Goal: Check status: Check status

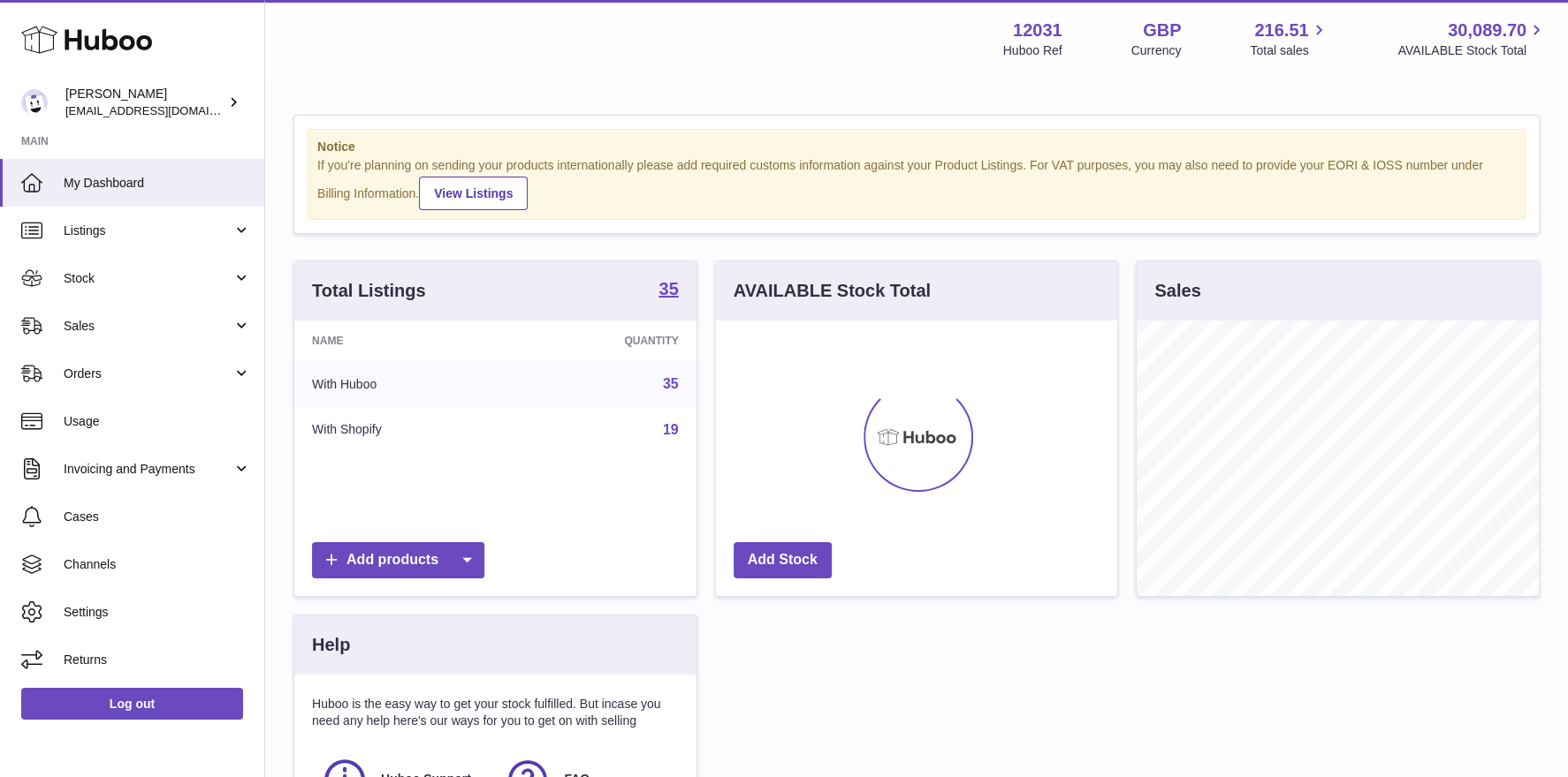
scroll to position [275, 402]
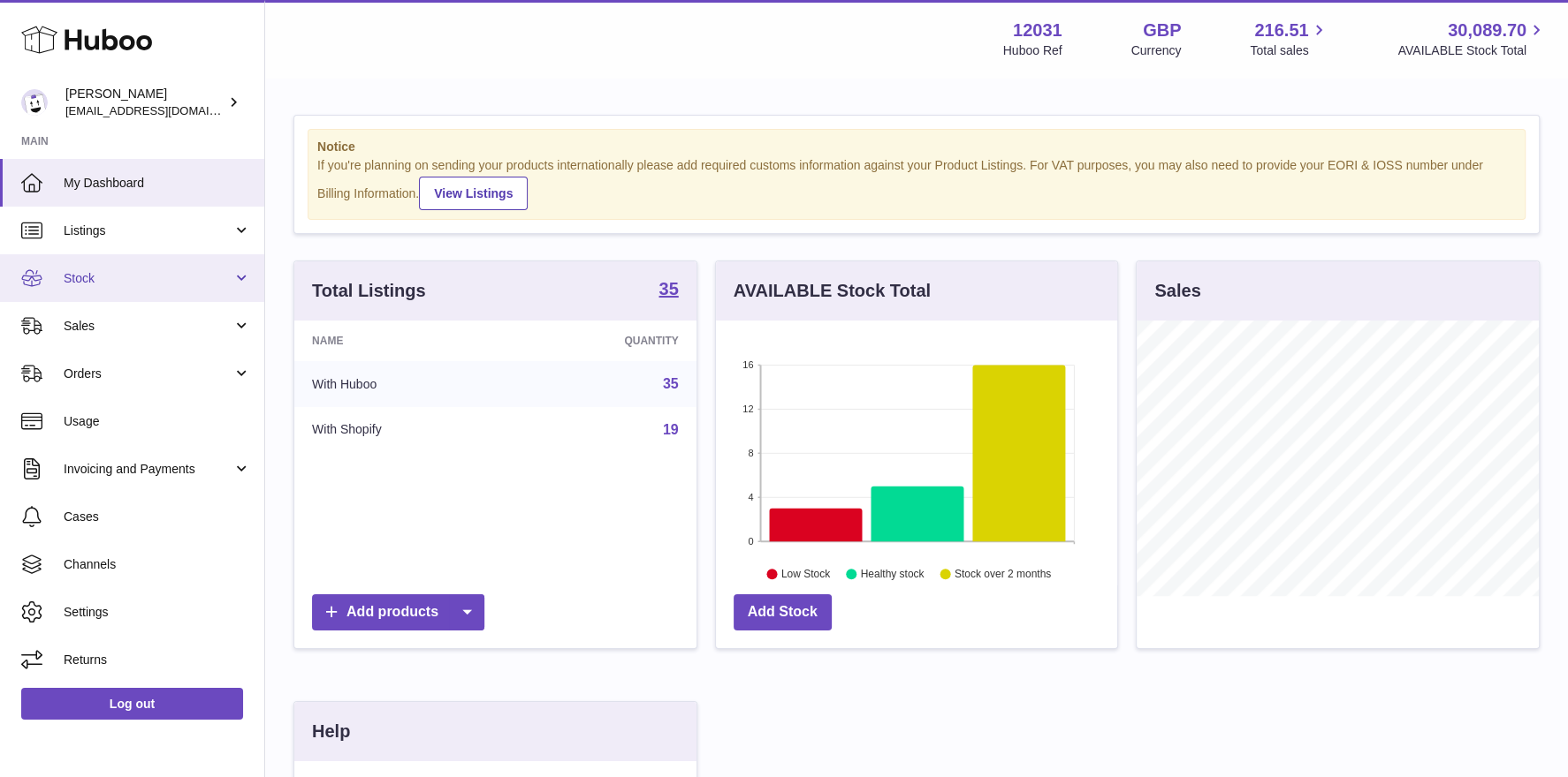
click at [101, 281] on span "Stock" at bounding box center [148, 279] width 169 height 17
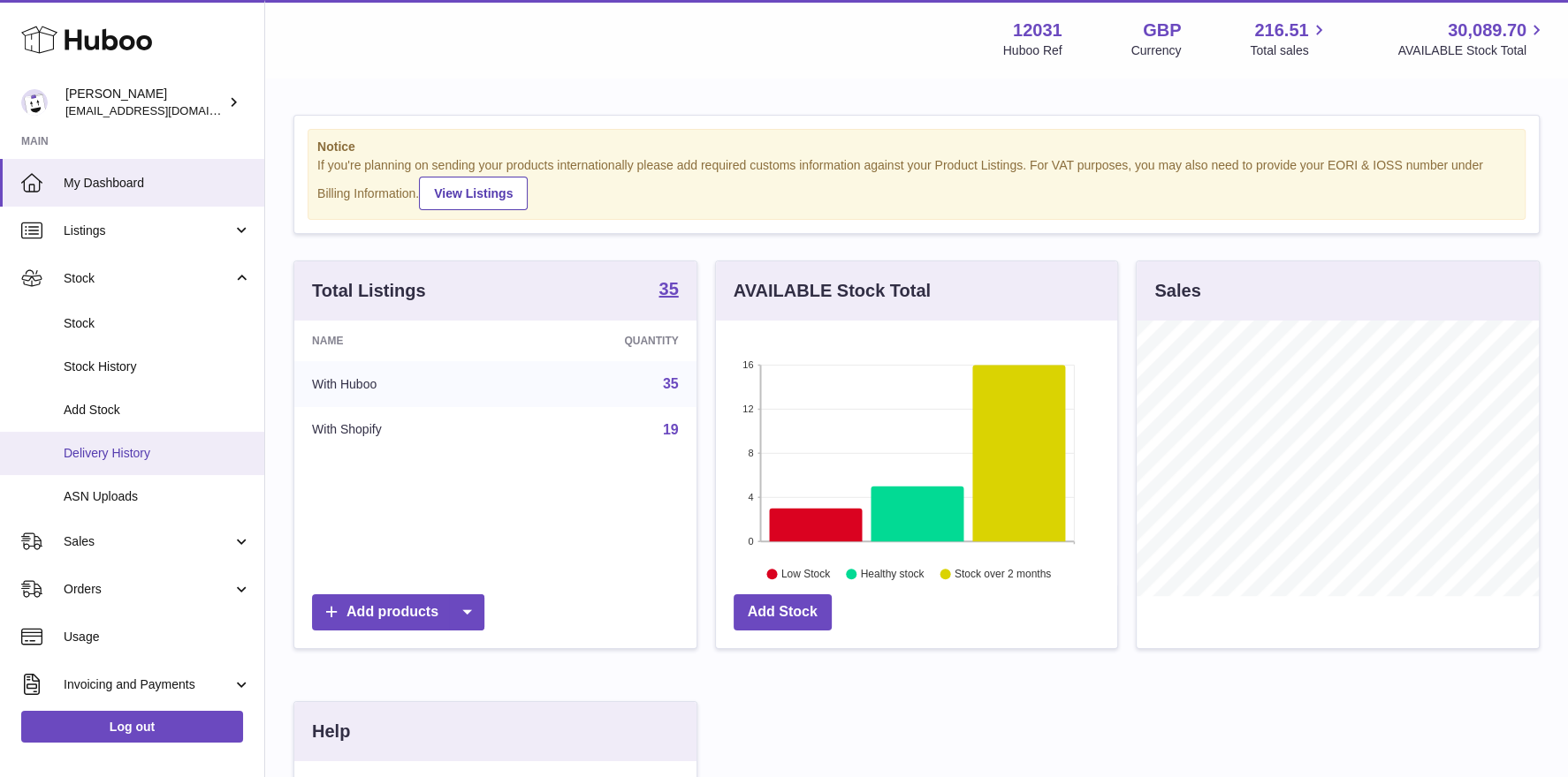
click at [94, 451] on span "Delivery History" at bounding box center [157, 454] width 188 height 17
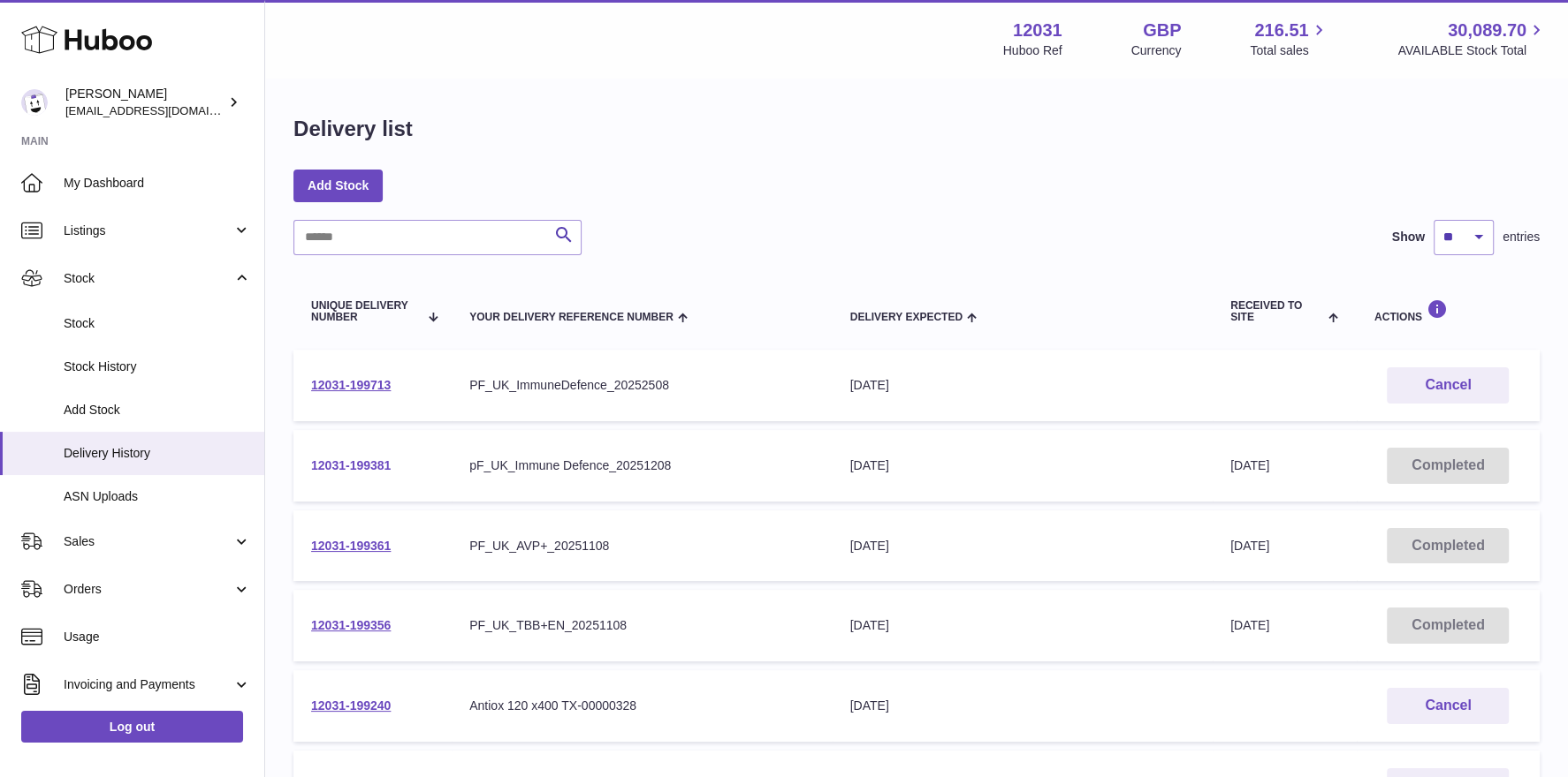
click at [348, 462] on link "12031-199381" at bounding box center [351, 465] width 80 height 14
click at [358, 465] on link "12031-199381" at bounding box center [351, 465] width 80 height 14
click at [388, 385] on link "12031-199713" at bounding box center [351, 385] width 80 height 14
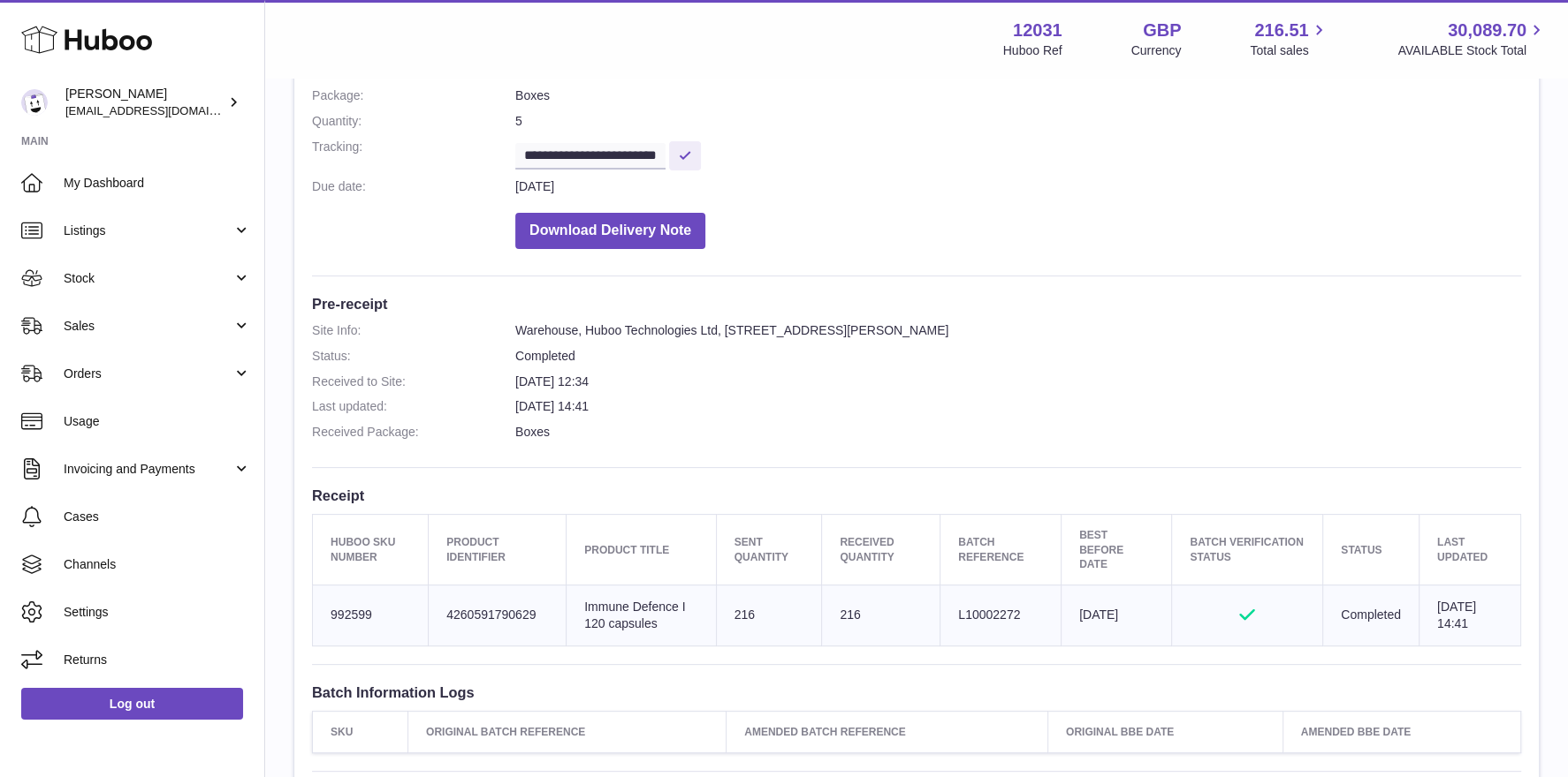
scroll to position [458, 0]
